Goal: Task Accomplishment & Management: Complete application form

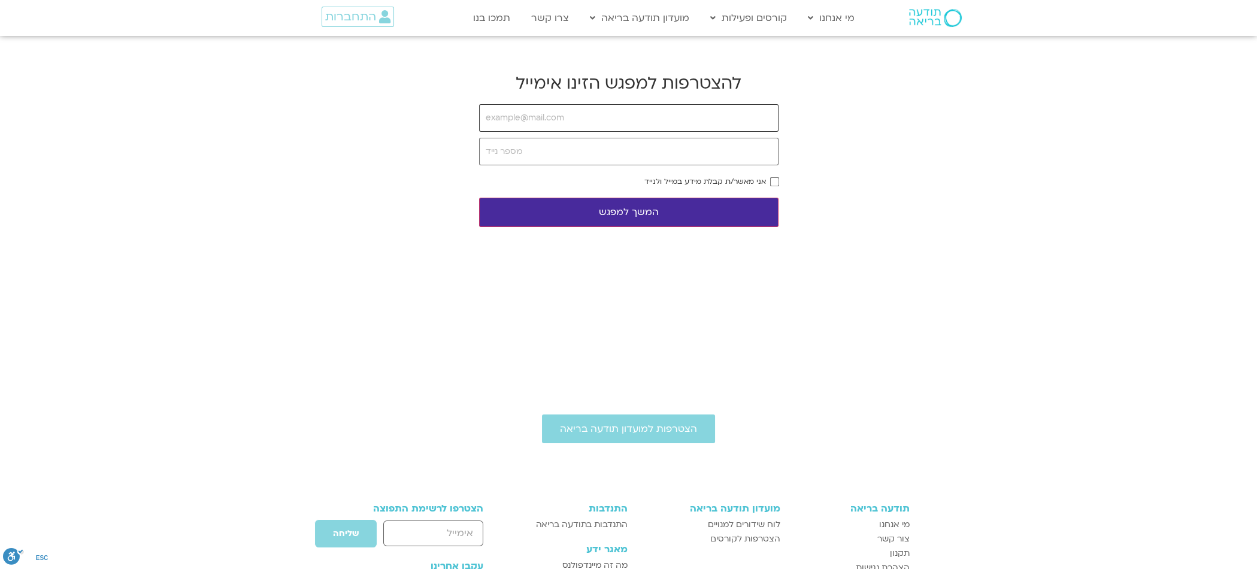
click at [499, 125] on input "email" at bounding box center [628, 118] width 299 height 28
type input "[EMAIL_ADDRESS][DOMAIN_NAME]"
click at [525, 156] on input "tel" at bounding box center [628, 152] width 299 height 28
type input "0523588607"
click at [709, 218] on button "המשך למפגש" at bounding box center [628, 212] width 299 height 29
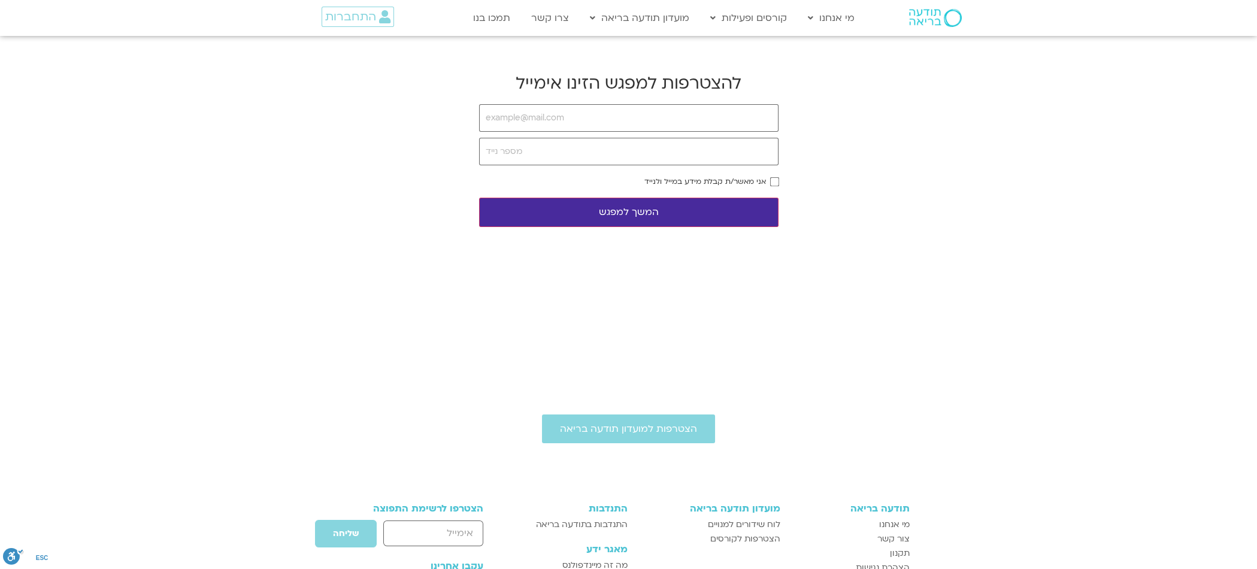
click at [662, 101] on div "להצטרפות למפגש הזינו אימייל אני מאשר/ת קבלת מידע במייל ולנייד המשך למפגש" at bounding box center [628, 149] width 299 height 155
click at [625, 114] on input "email" at bounding box center [628, 118] width 299 height 28
type input "[EMAIL_ADDRESS][DOMAIN_NAME]"
click at [590, 144] on input "tel" at bounding box center [628, 152] width 299 height 28
type input "0523588607"
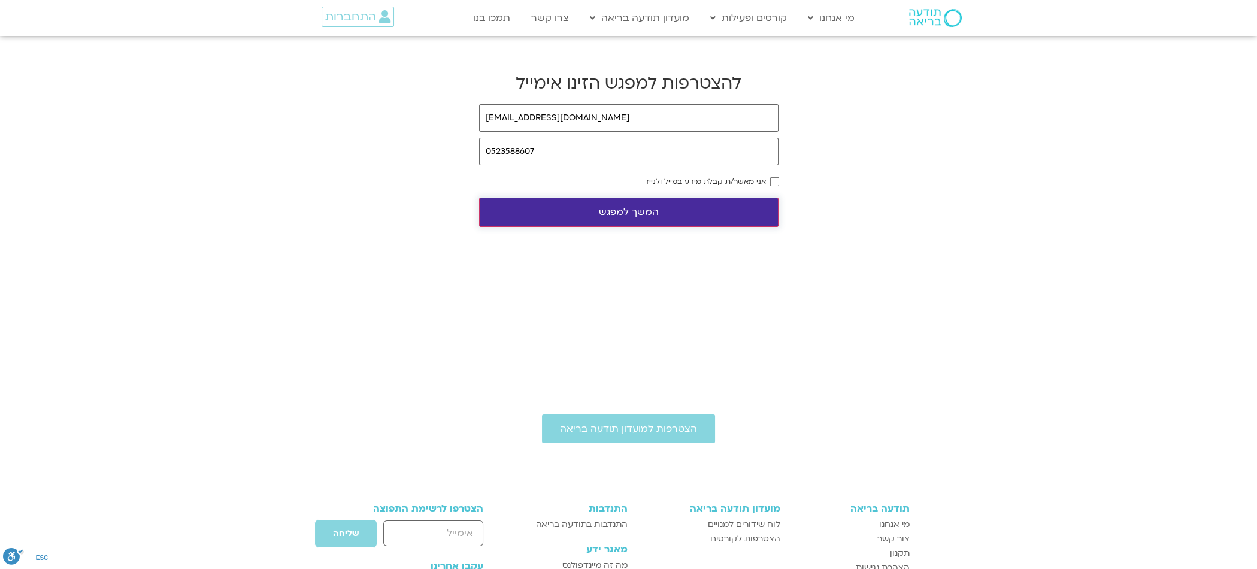
click at [734, 213] on button "המשך למפגש" at bounding box center [628, 212] width 299 height 29
